Goal: Task Accomplishment & Management: Manage account settings

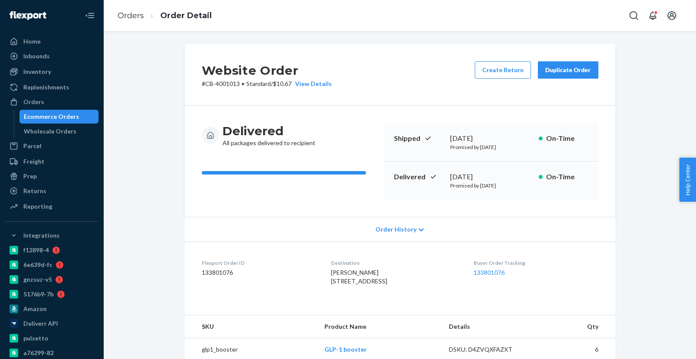
click at [82, 111] on div "Ecommerce Orders" at bounding box center [59, 117] width 78 height 12
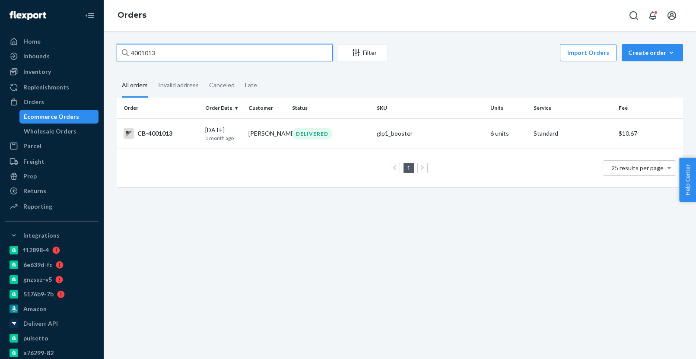
paste input "9524"
type input "4095243"
click at [230, 139] on p "29 days ago" at bounding box center [223, 137] width 37 height 7
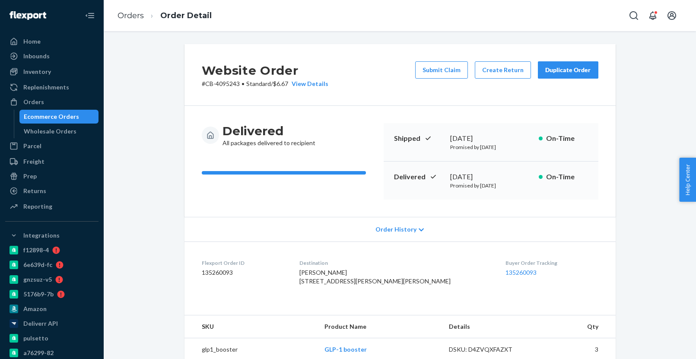
drag, startPoint x: 447, startPoint y: 177, endPoint x: 508, endPoint y: 176, distance: 60.5
click at [510, 177] on div "Delivered August 28, 2025 Promised by September 5, 2025 On-Time" at bounding box center [491, 181] width 215 height 38
copy div "August 28, 2025"
click at [83, 114] on div "Ecommerce Orders" at bounding box center [59, 117] width 78 height 12
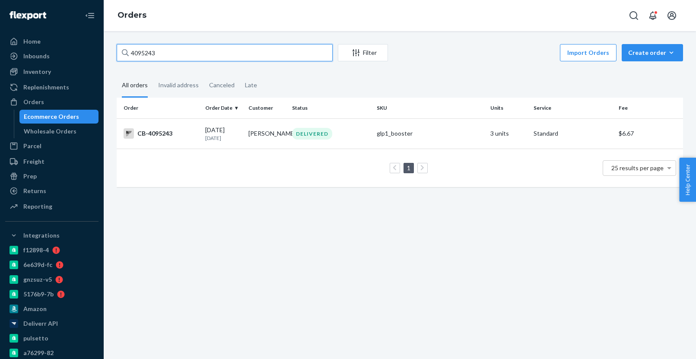
paste input "121804"
type input "4121804"
click at [222, 139] on p "23 days ago" at bounding box center [223, 137] width 37 height 7
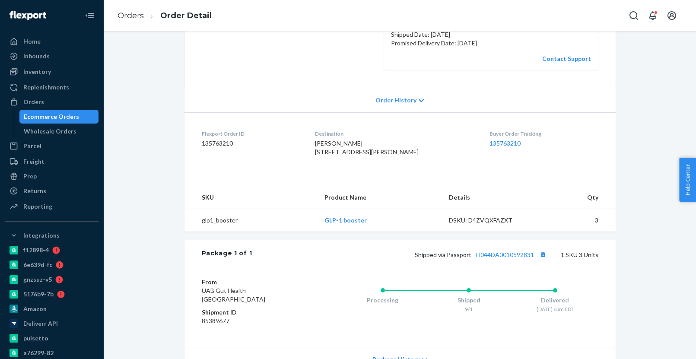
scroll to position [156, 0]
click at [80, 117] on div "Ecommerce Orders" at bounding box center [59, 117] width 78 height 12
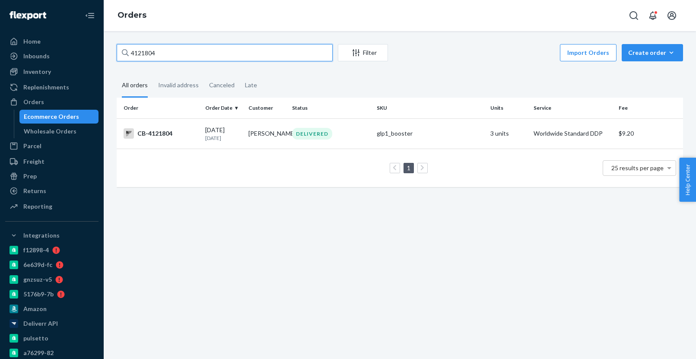
paste input "7558"
type input "4175584"
click at [215, 139] on p "12 days ago" at bounding box center [223, 137] width 37 height 7
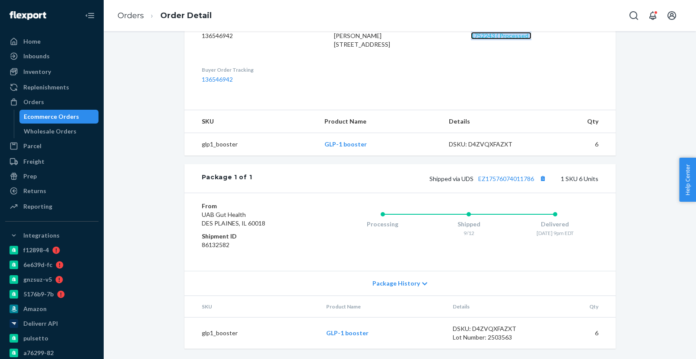
scroll to position [254, 0]
click at [65, 114] on div "Ecommerce Orders" at bounding box center [51, 116] width 55 height 9
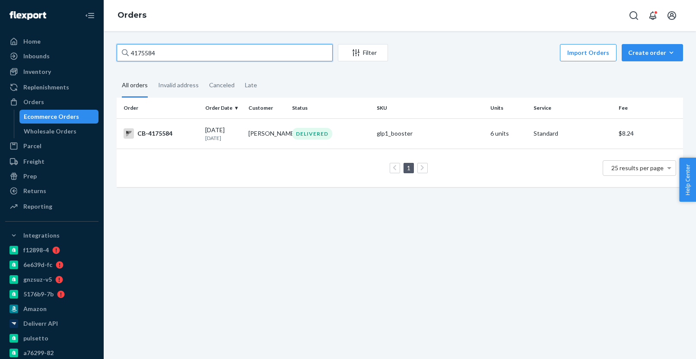
paste input "28523"
type input "4128523"
click at [229, 134] on p "22 days ago" at bounding box center [223, 137] width 37 height 7
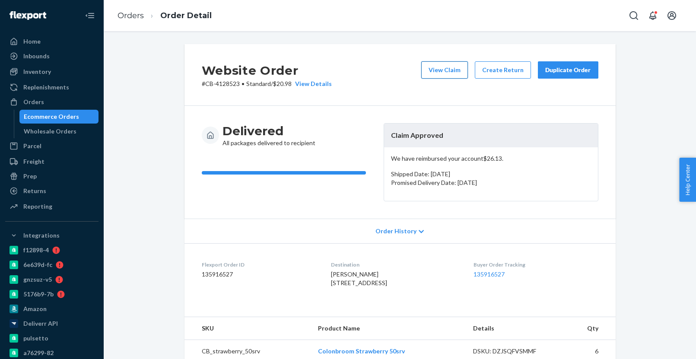
click at [439, 71] on button "View Claim" at bounding box center [444, 69] width 47 height 17
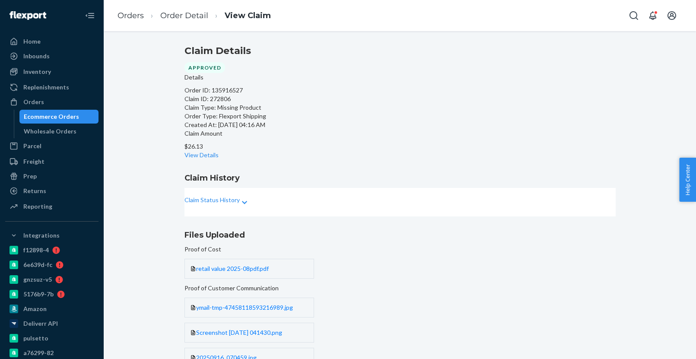
click at [240, 204] on p "Claim Status History" at bounding box center [211, 200] width 55 height 9
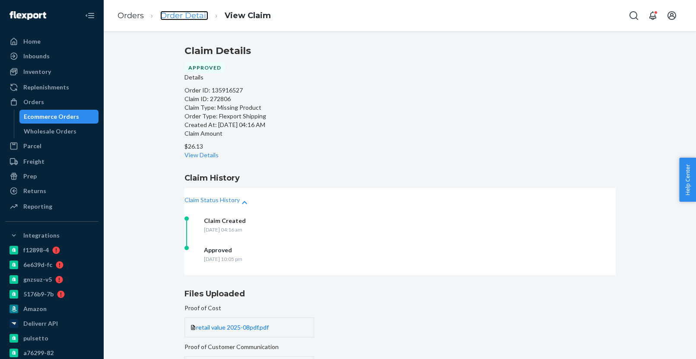
click at [195, 17] on link "Order Detail" at bounding box center [184, 16] width 48 height 10
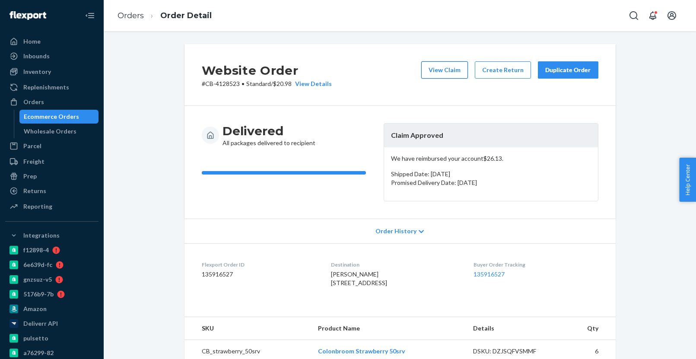
click at [443, 70] on button "View Claim" at bounding box center [444, 69] width 47 height 17
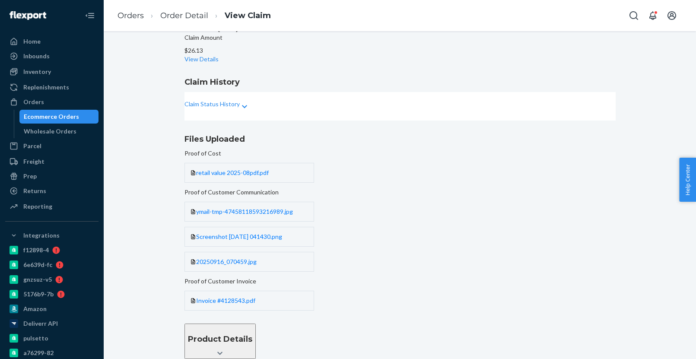
scroll to position [128, 0]
click at [255, 297] on span "Invoice #4128543.pdf" at bounding box center [225, 300] width 59 height 7
drag, startPoint x: 425, startPoint y: 35, endPoint x: 566, endPoint y: 2, distance: 144.8
click at [459, 29] on div "Orders Order Detail View Claim Claim Details Approved Details Order ID: 1359165…" at bounding box center [400, 179] width 592 height 359
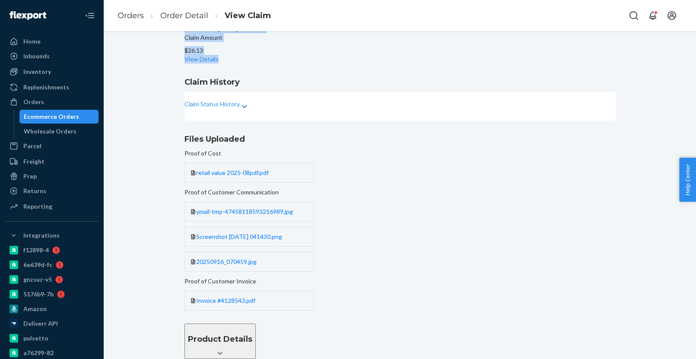
scroll to position [121, 0]
click at [282, 238] on span "Screenshot 2025-09-19 041430.png" at bounding box center [239, 236] width 86 height 7
click at [252, 333] on div "Product Details" at bounding box center [220, 338] width 64 height 11
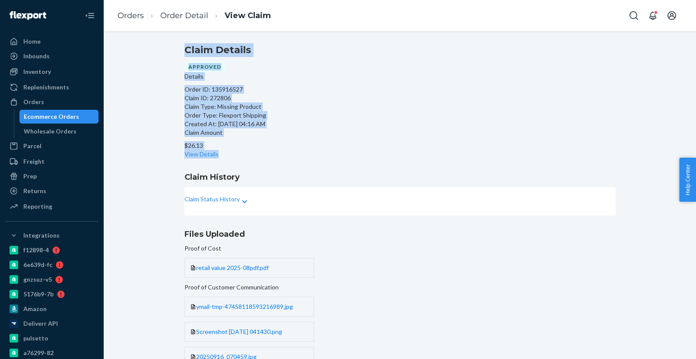
scroll to position [0, 0]
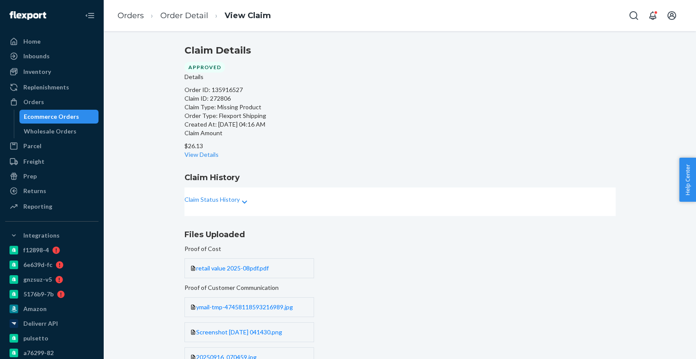
drag, startPoint x: 361, startPoint y: 190, endPoint x: 357, endPoint y: 185, distance: 6.5
click at [361, 183] on h1 "Claim History" at bounding box center [399, 177] width 431 height 11
click at [370, 142] on div "$26.13 View Details" at bounding box center [399, 150] width 431 height 17
click at [219, 151] on link "View Details" at bounding box center [201, 154] width 34 height 7
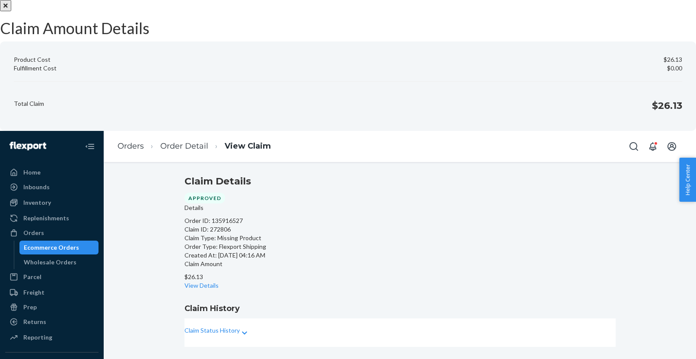
click at [11, 11] on button "Close" at bounding box center [5, 5] width 11 height 11
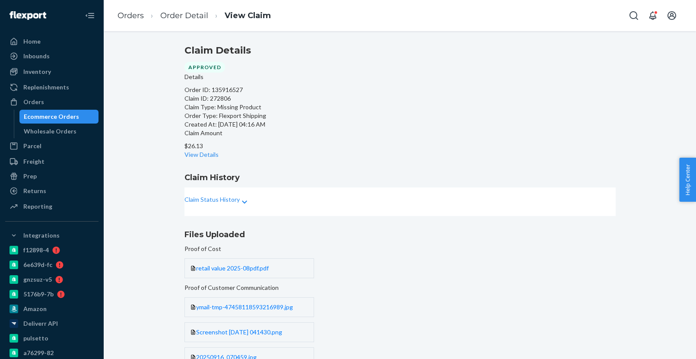
click at [240, 204] on p "Claim Status History" at bounding box center [211, 199] width 55 height 9
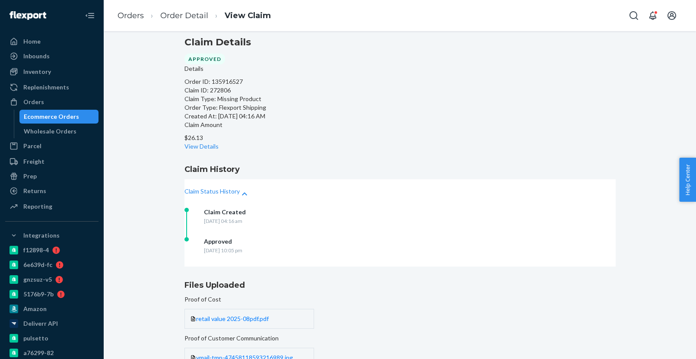
scroll to position [0, 0]
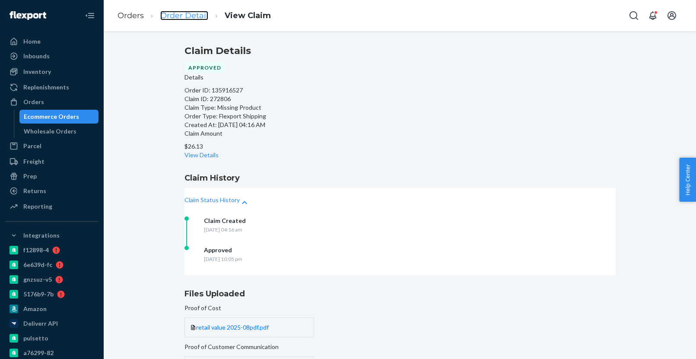
click at [193, 17] on link "Order Detail" at bounding box center [184, 16] width 48 height 10
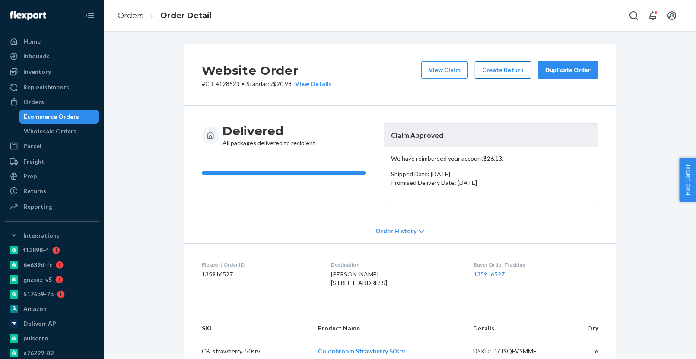
click at [501, 74] on button "Create Return" at bounding box center [503, 69] width 56 height 17
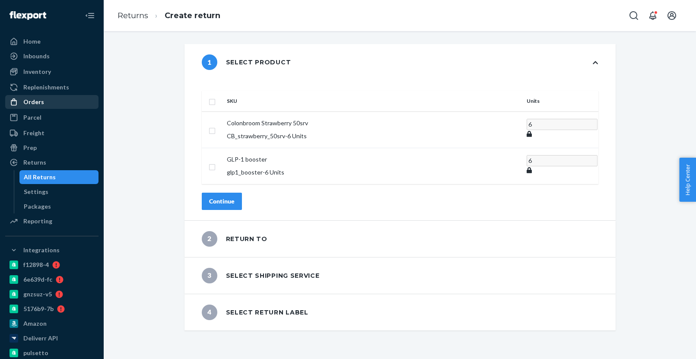
click at [51, 103] on div "Orders" at bounding box center [52, 102] width 92 height 12
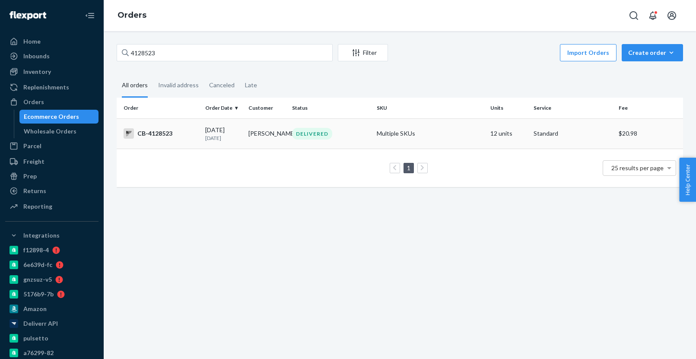
click at [224, 130] on div "09/02/2025 22 days ago" at bounding box center [223, 134] width 37 height 16
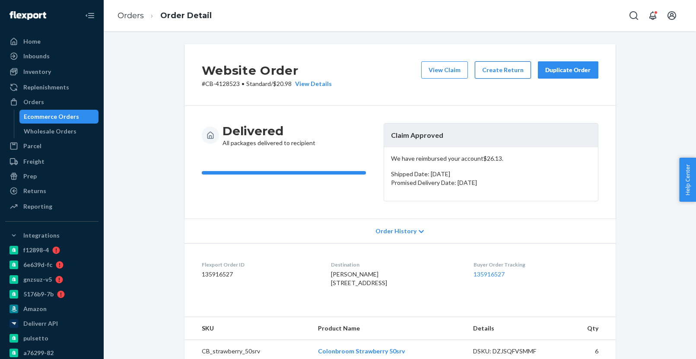
click at [498, 69] on button "Create Return" at bounding box center [503, 69] width 56 height 17
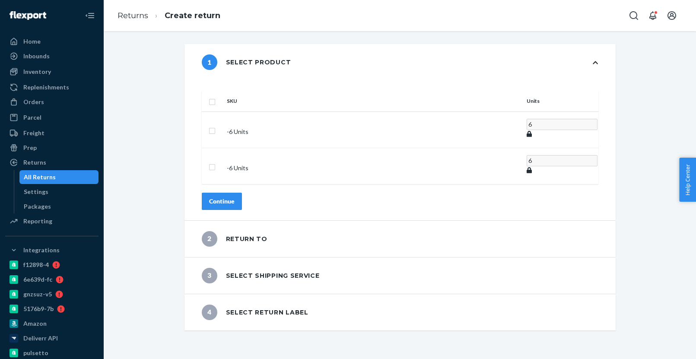
click at [216, 96] on input "checkbox" at bounding box center [212, 100] width 7 height 9
checkbox input "true"
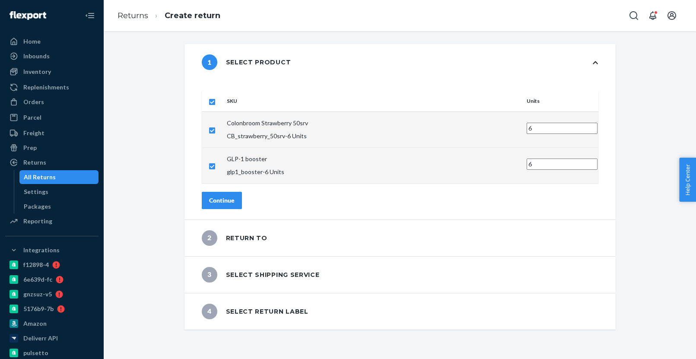
click at [527, 123] on input "6" at bounding box center [562, 128] width 71 height 11
type input "5"
click at [527, 123] on input "5" at bounding box center [562, 128] width 71 height 11
click at [527, 159] on input "6" at bounding box center [562, 164] width 71 height 11
click at [527, 159] on input "5" at bounding box center [562, 164] width 71 height 11
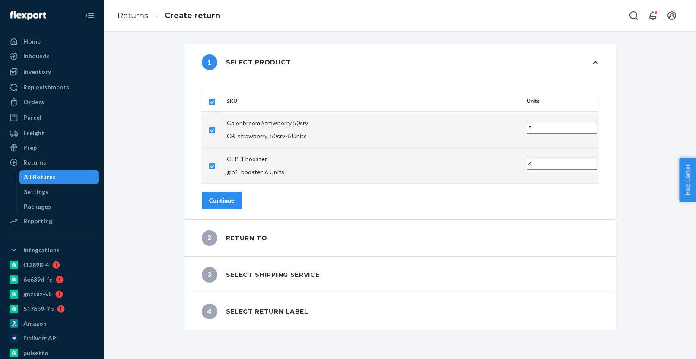
click at [527, 159] on input "4" at bounding box center [562, 164] width 71 height 11
type input "3"
click at [527, 159] on input "3" at bounding box center [562, 164] width 71 height 11
click at [235, 196] on div "Continue" at bounding box center [221, 200] width 25 height 9
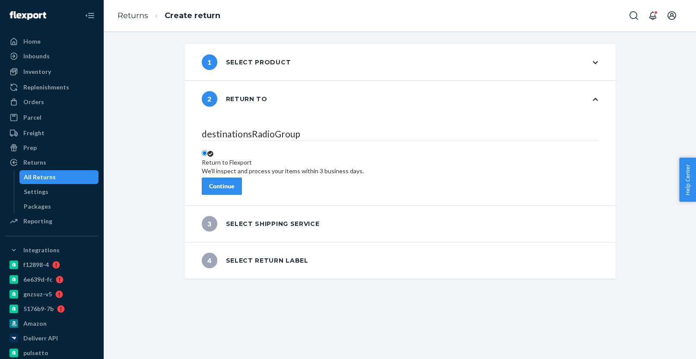
click at [235, 183] on div "Continue" at bounding box center [221, 186] width 25 height 9
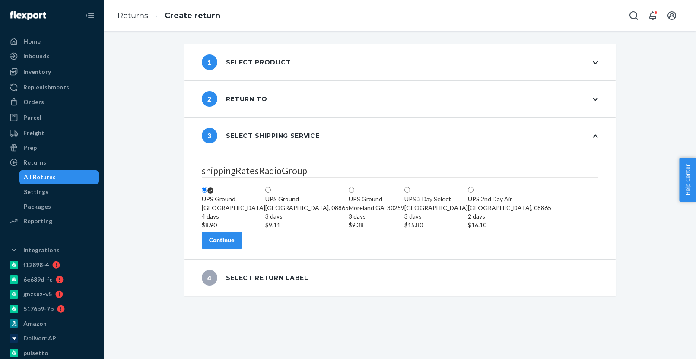
click at [262, 107] on div "2 Return to" at bounding box center [399, 99] width 431 height 36
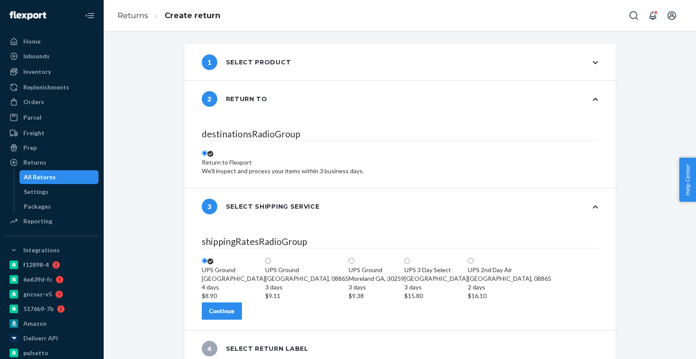
click at [270, 72] on div "1 Select product" at bounding box center [399, 62] width 431 height 36
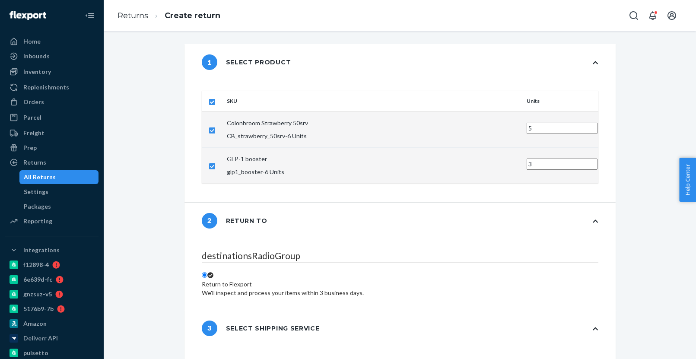
click at [527, 159] on input "3" at bounding box center [562, 164] width 71 height 11
click at [527, 159] on input "4" at bounding box center [562, 164] width 71 height 11
click at [527, 159] on input "5" at bounding box center [562, 164] width 71 height 11
click at [527, 159] on input "6" at bounding box center [562, 164] width 71 height 11
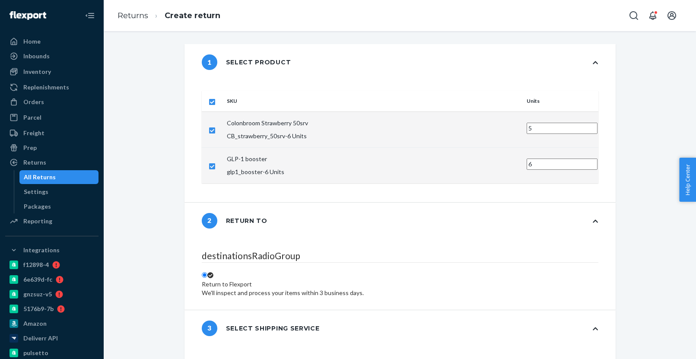
click at [527, 159] on input "6" at bounding box center [562, 164] width 71 height 11
click at [308, 289] on div "We'll inspect and process your items within 3 business days." at bounding box center [283, 293] width 162 height 9
click at [207, 272] on input "Return to Flexport We'll inspect and process your items within 3 business days." at bounding box center [205, 275] width 6 height 6
click at [527, 159] on input "6" at bounding box center [562, 164] width 71 height 11
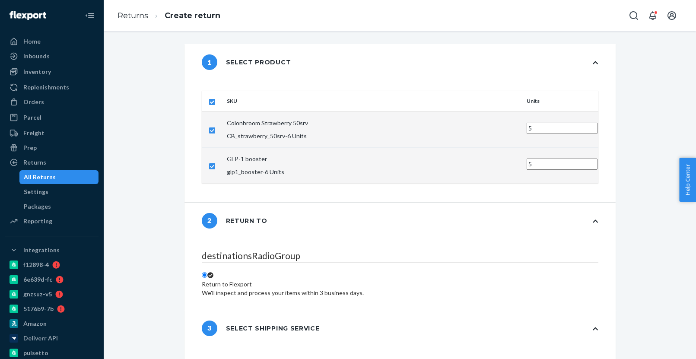
click at [527, 159] on input "5" at bounding box center [562, 164] width 71 height 11
click at [527, 159] on input "4" at bounding box center [562, 164] width 71 height 11
type input "3"
click at [527, 159] on input "3" at bounding box center [562, 164] width 71 height 11
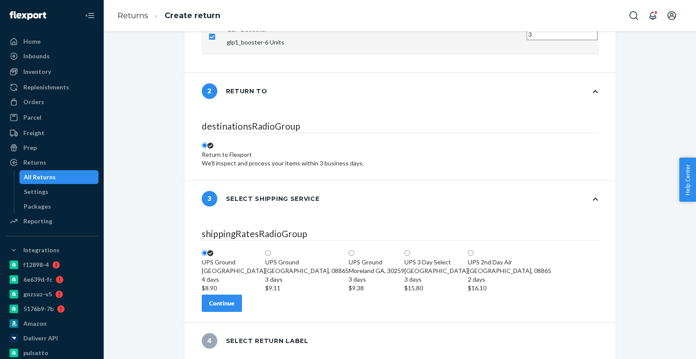
scroll to position [153, 0]
click at [235, 305] on div "Continue" at bounding box center [221, 303] width 25 height 9
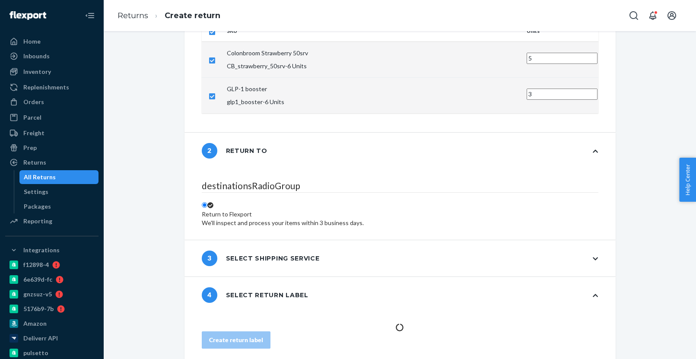
scroll to position [40, 0]
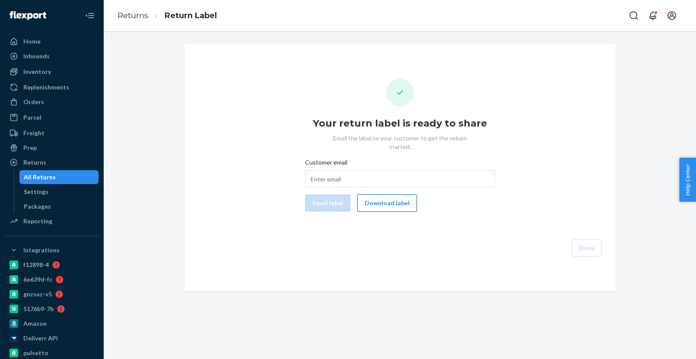
click at [388, 199] on button "Download label" at bounding box center [387, 202] width 60 height 17
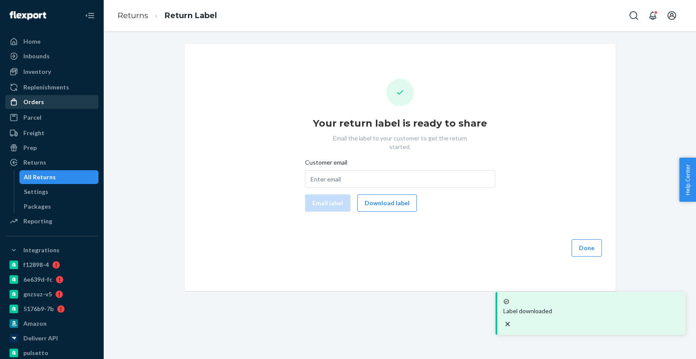
click at [52, 102] on div "Orders" at bounding box center [52, 102] width 92 height 12
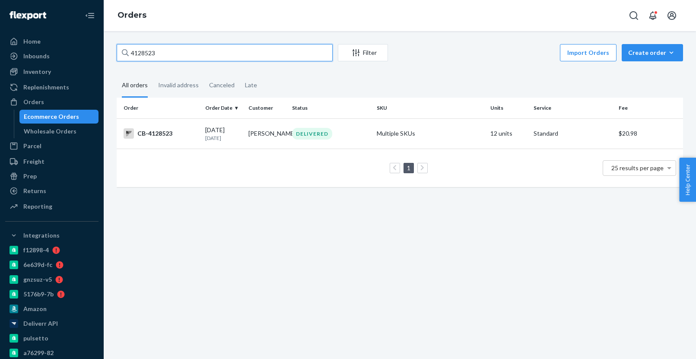
paste input "B13GT15SLL"
type input "B13GT15SLL"
click at [238, 127] on div "09/19/2025 5 days ago" at bounding box center [223, 134] width 37 height 16
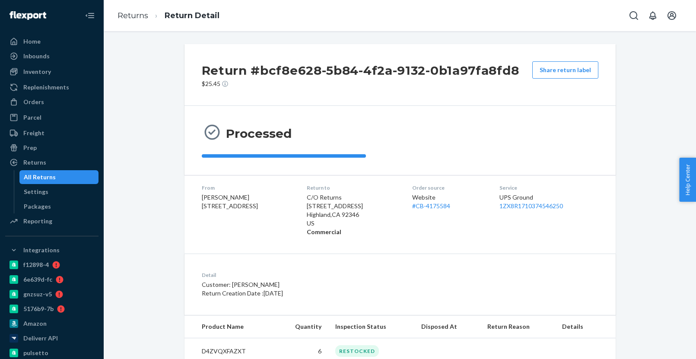
scroll to position [26, 0]
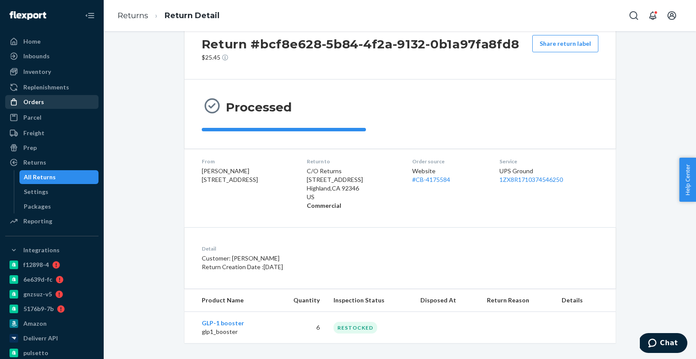
click at [54, 100] on div "Orders" at bounding box center [52, 102] width 92 height 12
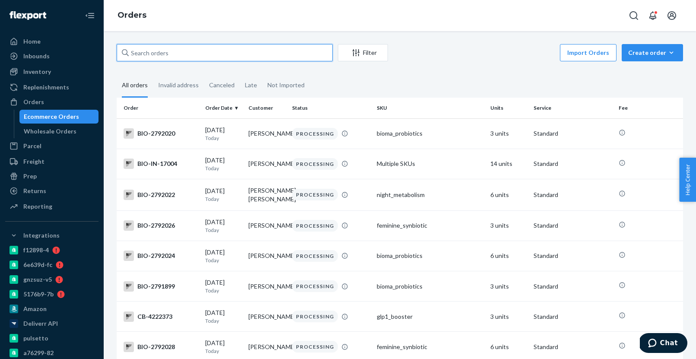
paste input "B13GT15SLL"
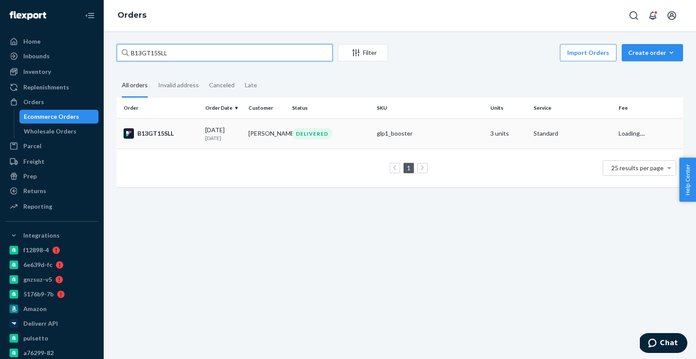
type input "B13GT15SLL"
click at [268, 133] on td "[PERSON_NAME]" at bounding box center [267, 133] width 44 height 30
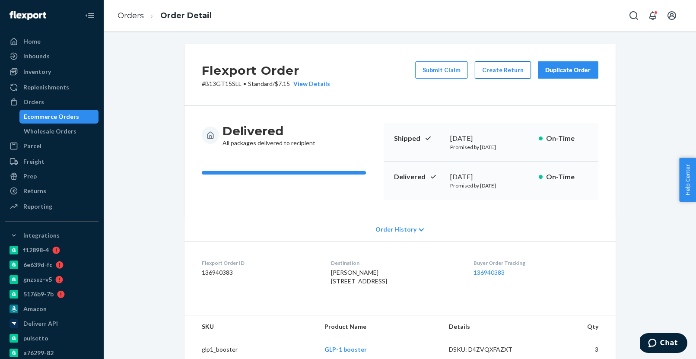
click at [504, 75] on button "Create Return" at bounding box center [503, 69] width 56 height 17
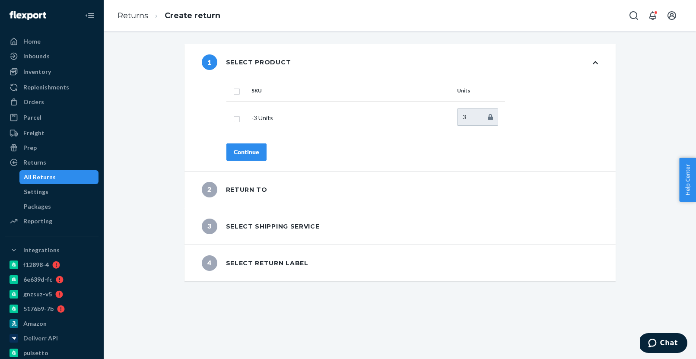
drag, startPoint x: 237, startPoint y: 90, endPoint x: 239, endPoint y: 96, distance: 6.0
click at [237, 90] on input "checkbox" at bounding box center [236, 90] width 7 height 9
checkbox input "true"
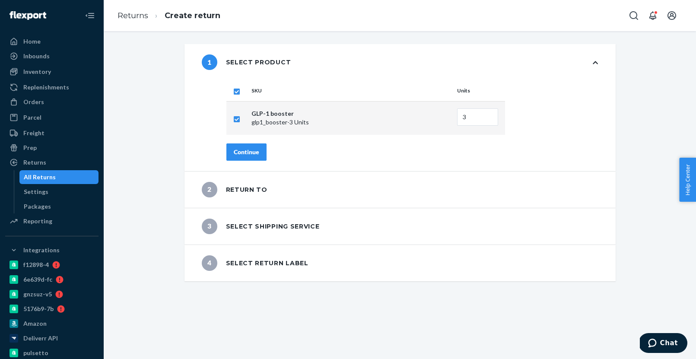
click at [247, 155] on div "Continue" at bounding box center [246, 152] width 25 height 9
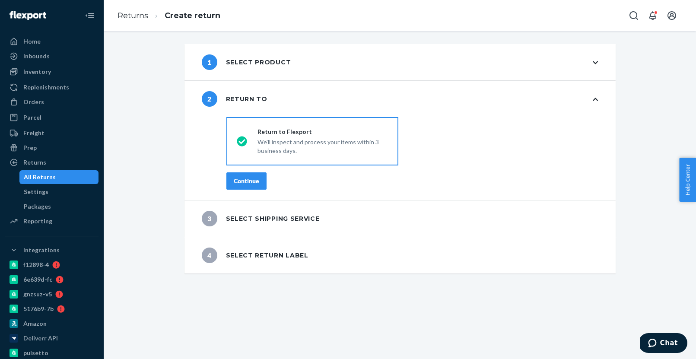
click at [247, 180] on div "Continue" at bounding box center [246, 181] width 25 height 9
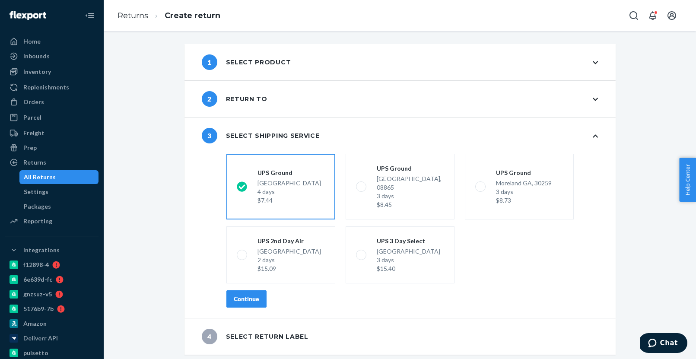
click at [235, 295] on div "Continue" at bounding box center [246, 299] width 25 height 9
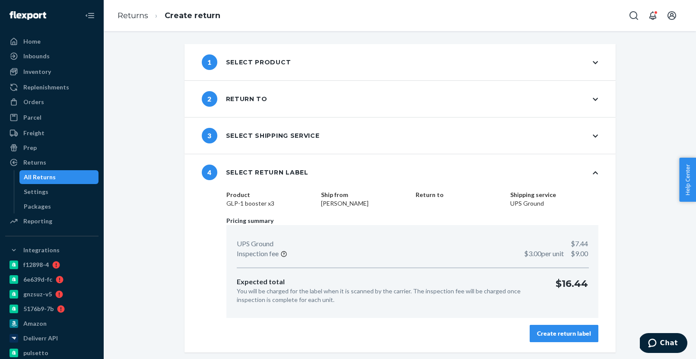
click at [553, 333] on div "Create return label" at bounding box center [564, 333] width 54 height 9
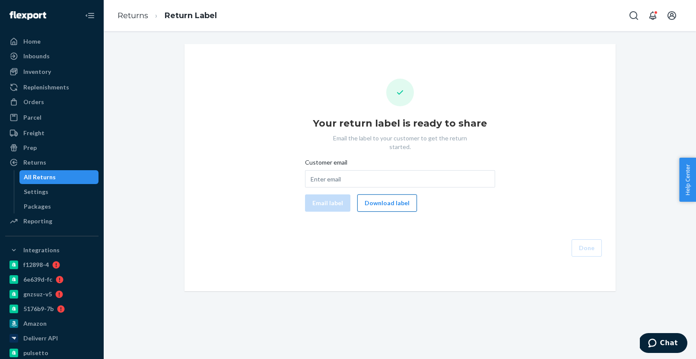
click at [390, 194] on button "Download label" at bounding box center [387, 202] width 60 height 17
click at [61, 98] on div "Orders" at bounding box center [52, 102] width 92 height 12
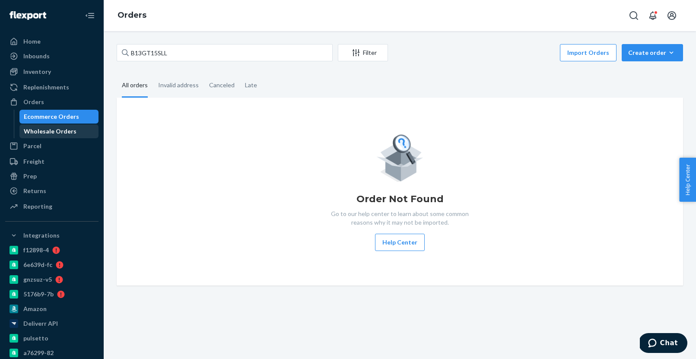
click at [59, 128] on div "Wholesale Orders" at bounding box center [50, 131] width 53 height 9
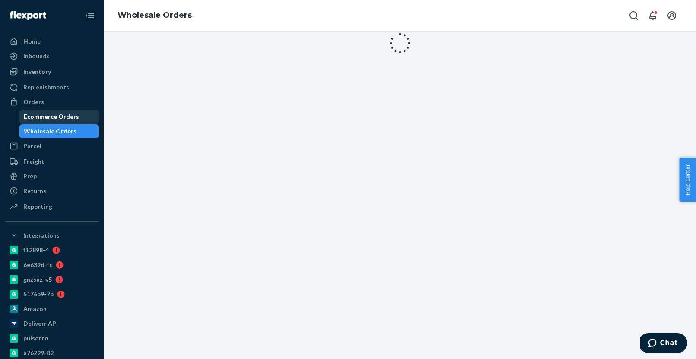
click at [59, 115] on div "Ecommerce Orders" at bounding box center [51, 116] width 55 height 9
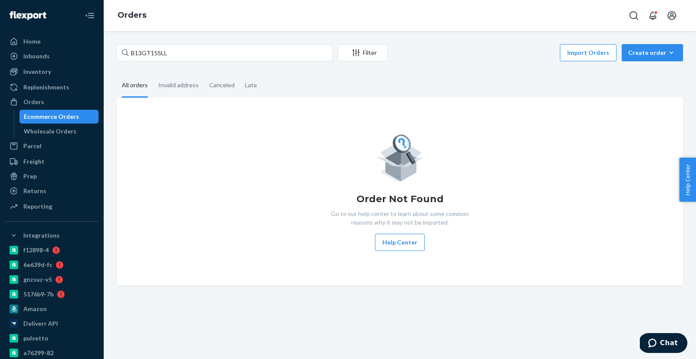
scroll to position [0, 0]
click at [195, 51] on input "B13GT15SLL" at bounding box center [225, 52] width 216 height 17
click at [216, 50] on input "B13GT15SLL" at bounding box center [225, 52] width 216 height 17
